Goal: Task Accomplishment & Management: Manage account settings

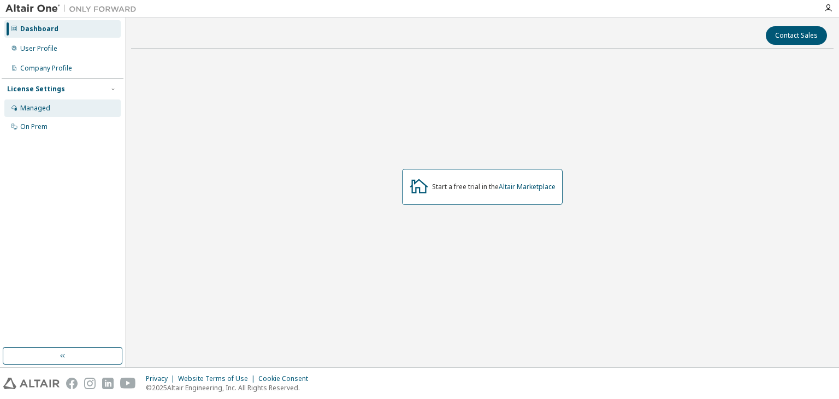
click at [25, 105] on div "Managed" at bounding box center [35, 108] width 30 height 9
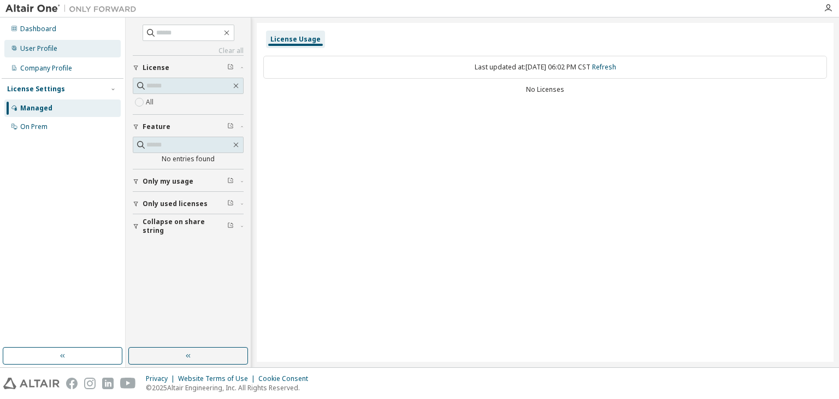
click at [55, 50] on div "User Profile" at bounding box center [38, 48] width 37 height 9
